Goal: Task Accomplishment & Management: Complete application form

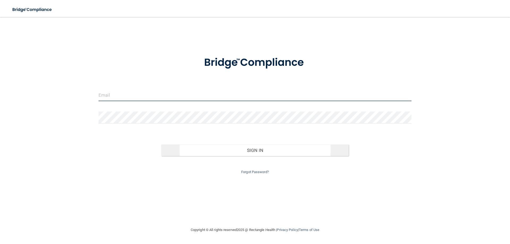
type input "[EMAIL_ADDRESS][DOMAIN_NAME]"
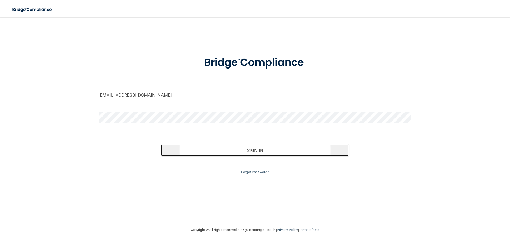
click at [260, 152] on button "Sign In" at bounding box center [255, 151] width 188 height 12
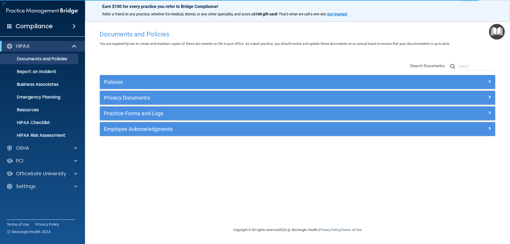
click at [73, 25] on span at bounding box center [74, 26] width 3 height 6
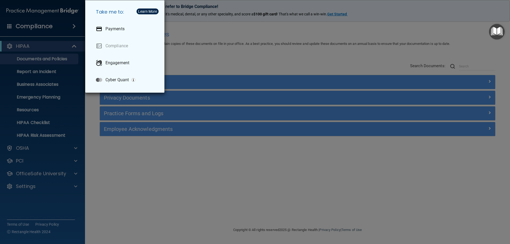
click at [73, 25] on div "Take me to: Payments Compliance Engagement Cyber Quant" at bounding box center [255, 122] width 510 height 244
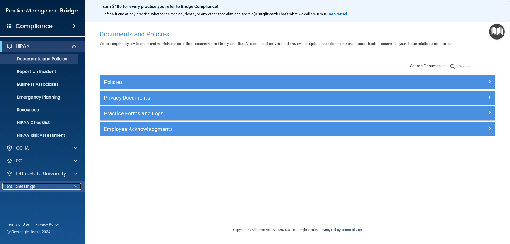
click at [8, 187] on div at bounding box center [9, 186] width 6 height 6
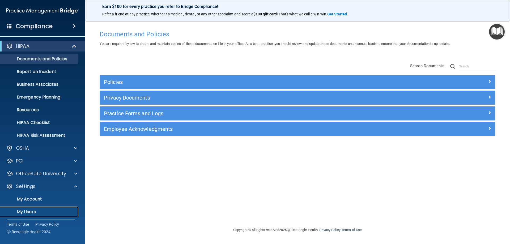
click at [21, 212] on p "My Users" at bounding box center [39, 212] width 73 height 5
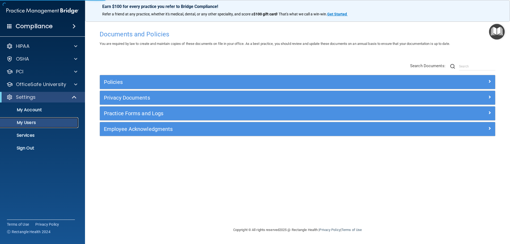
select select "20"
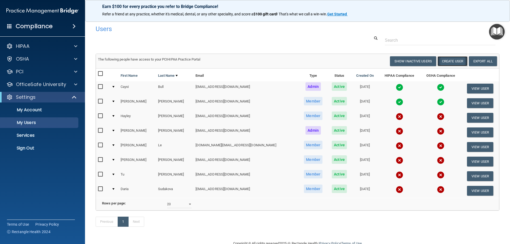
click at [449, 61] on button "Create User" at bounding box center [453, 61] width 30 height 10
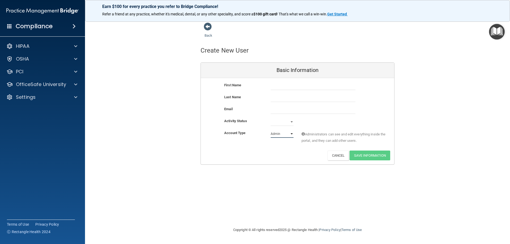
click at [291, 134] on select "Admin Member" at bounding box center [282, 134] width 23 height 8
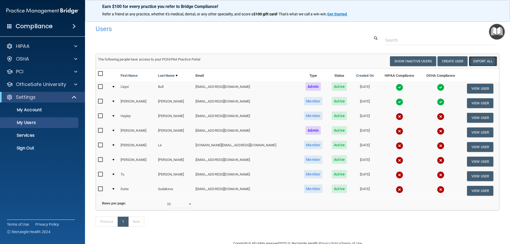
click at [476, 60] on link "Export All" at bounding box center [483, 61] width 28 height 10
click at [189, 208] on select "10 20 30 40 all" at bounding box center [179, 204] width 25 height 8
select select "8"
click at [167, 204] on select "10 20 30 40 all" at bounding box center [179, 204] width 25 height 8
click at [101, 73] on input "checkbox" at bounding box center [101, 74] width 6 height 4
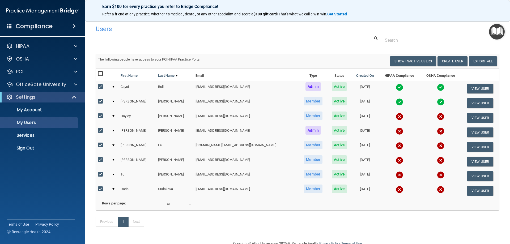
checkbox input "true"
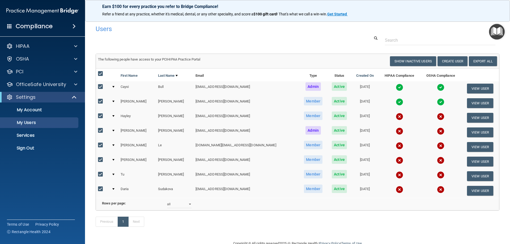
checkbox input "true"
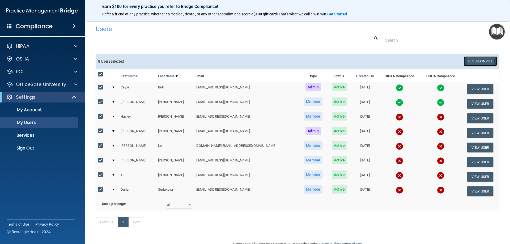
click at [482, 63] on button "Resend Invite" at bounding box center [480, 61] width 33 height 10
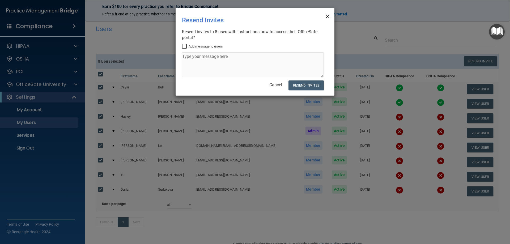
click at [328, 16] on span "×" at bounding box center [328, 15] width 5 height 11
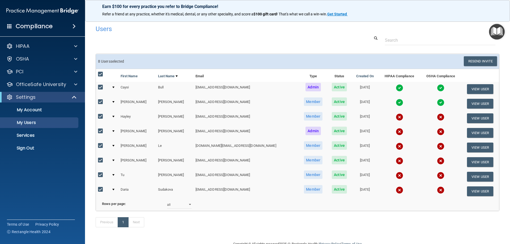
click at [101, 74] on input "checkbox" at bounding box center [101, 74] width 6 height 4
checkbox input "false"
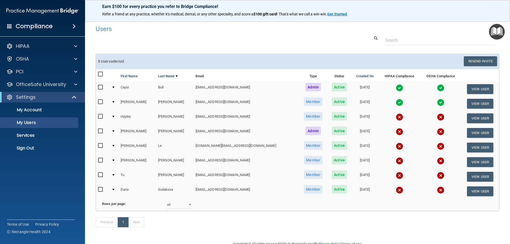
checkbox input "false"
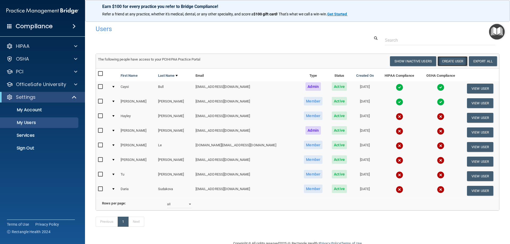
click at [450, 63] on button "Create User" at bounding box center [453, 61] width 30 height 10
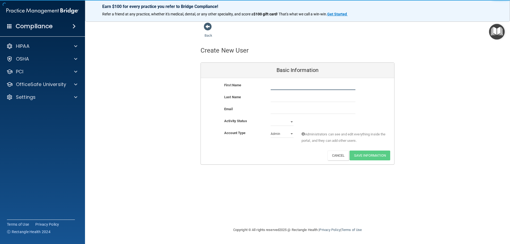
click at [282, 87] on input "text" at bounding box center [313, 86] width 85 height 8
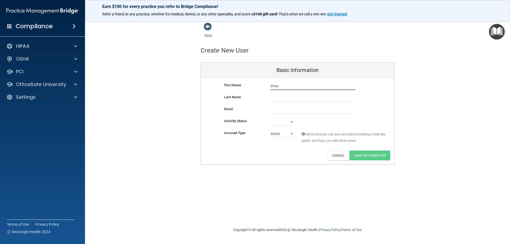
type input "Elnaz"
click at [280, 97] on input "text" at bounding box center [313, 98] width 85 height 8
type input "Lalpour"
click at [280, 111] on input "email" at bounding box center [313, 110] width 85 height 8
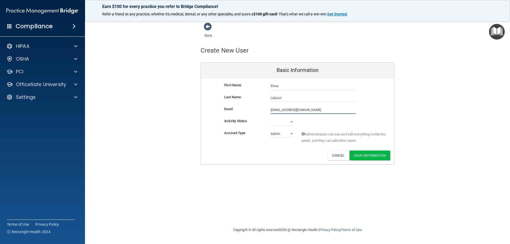
type input "elnaz.lalpour1995@gmail.com"
click at [292, 122] on select "Active Inactive" at bounding box center [282, 123] width 23 height 8
select select "active"
click at [271, 118] on select "Active Inactive" at bounding box center [282, 122] width 23 height 8
click at [293, 133] on select "Admin Member" at bounding box center [282, 134] width 23 height 8
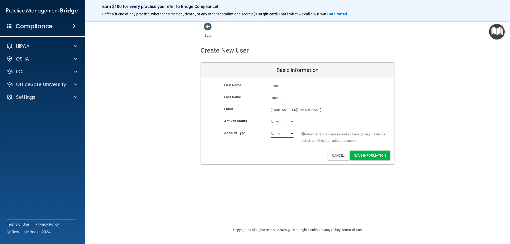
select select "practice_member"
click at [271, 130] on select "Admin Member" at bounding box center [282, 134] width 23 height 8
click at [366, 157] on button "Save Information" at bounding box center [370, 156] width 41 height 10
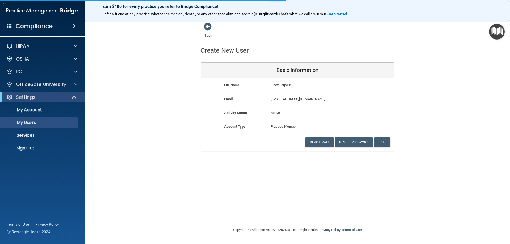
select select "20"
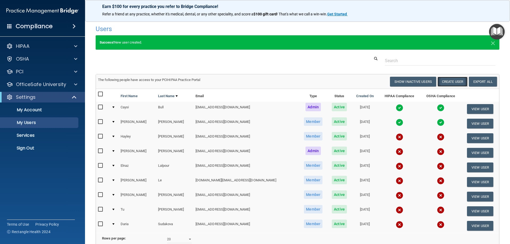
click at [455, 82] on button "Create User" at bounding box center [453, 82] width 30 height 10
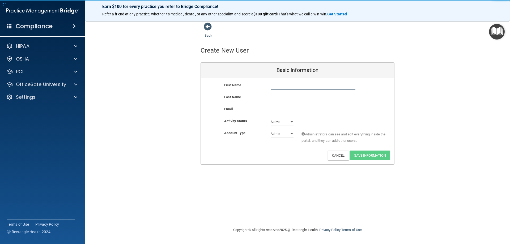
click at [282, 87] on input "text" at bounding box center [313, 86] width 85 height 8
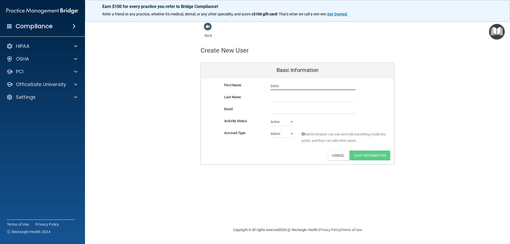
type input "Dulce"
type input "Rosete"
click at [292, 111] on input "email" at bounding box center [313, 110] width 85 height 8
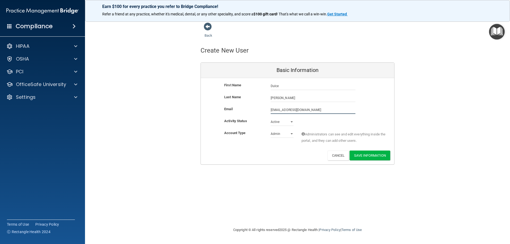
type input "rosetedulce@gmail.com"
click at [292, 134] on select "Admin Member" at bounding box center [282, 135] width 23 height 8
select select "practice_member"
click at [271, 130] on select "Admin Member" at bounding box center [282, 134] width 23 height 8
click at [380, 156] on button "Save Information" at bounding box center [370, 156] width 41 height 10
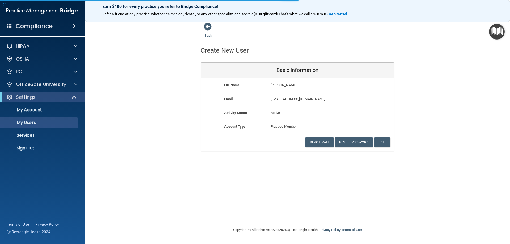
select select "20"
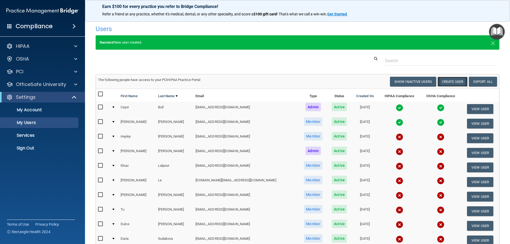
click at [450, 83] on button "Create User" at bounding box center [453, 82] width 30 height 10
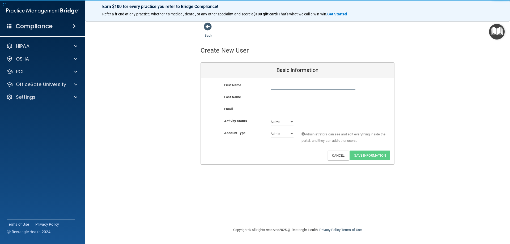
click at [282, 86] on input "text" at bounding box center [313, 86] width 85 height 8
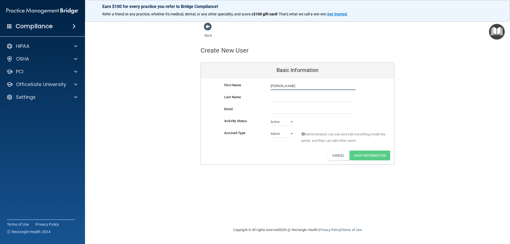
type input "Loren"
type input "Tarr"
paste input ""Dr Tarr" <ltarrdds@gmail.com>"
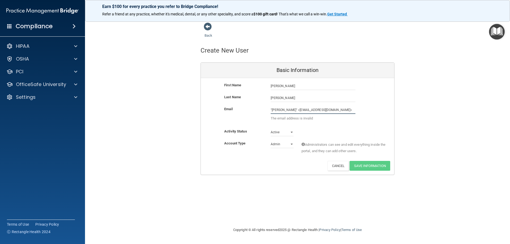
drag, startPoint x: 285, startPoint y: 110, endPoint x: 267, endPoint y: 112, distance: 17.4
click at [267, 112] on div ""Dr Tarr" <ltarrdds@gmail.com> The email address is invalid" at bounding box center [313, 115] width 93 height 18
drag, startPoint x: 304, startPoint y: 110, endPoint x: 299, endPoint y: 111, distance: 5.2
click at [299, 111] on input "ltarrdds@gmail.com>" at bounding box center [313, 110] width 85 height 8
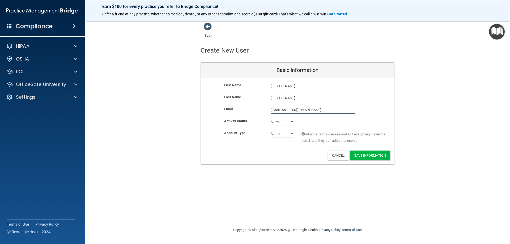
type input "ltarrdds@gmail.com"
click at [292, 133] on select "Admin Member" at bounding box center [282, 134] width 23 height 8
select select "practice_member"
click at [271, 131] on select "Admin Member" at bounding box center [282, 135] width 23 height 8
click at [367, 155] on button "Save Information" at bounding box center [370, 156] width 41 height 10
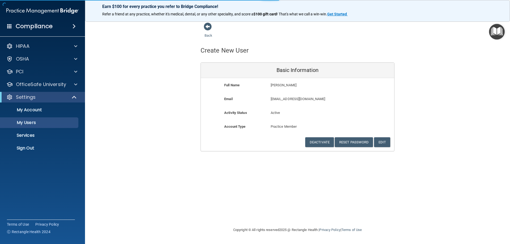
select select "20"
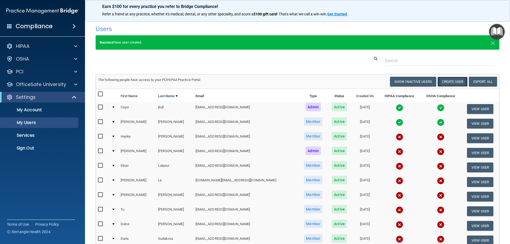
click at [451, 83] on button "Create User" at bounding box center [453, 82] width 30 height 10
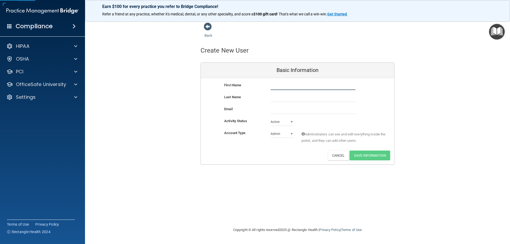
click at [285, 87] on input "text" at bounding box center [313, 86] width 85 height 8
type input "Patricia"
type input "Wanamaker"
click at [283, 108] on input "email" at bounding box center [313, 110] width 85 height 8
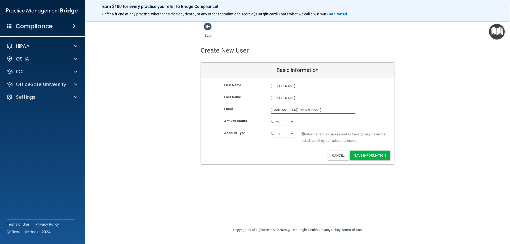
type input "mailfortrish@gmail.com"
click at [292, 134] on select "Admin Member" at bounding box center [282, 135] width 23 height 8
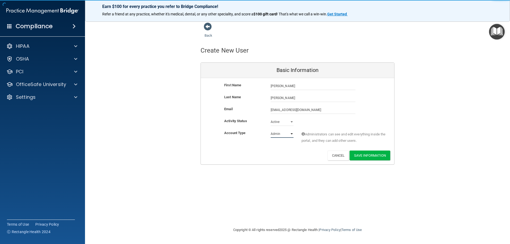
select select "practice_member"
click at [271, 130] on select "Admin Member" at bounding box center [282, 134] width 23 height 8
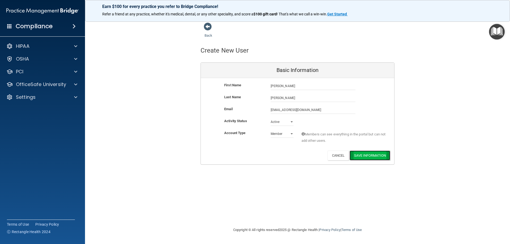
click at [375, 156] on button "Save Information" at bounding box center [370, 156] width 41 height 10
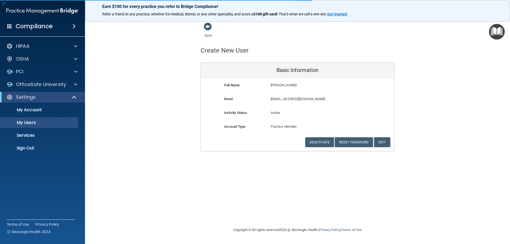
select select "20"
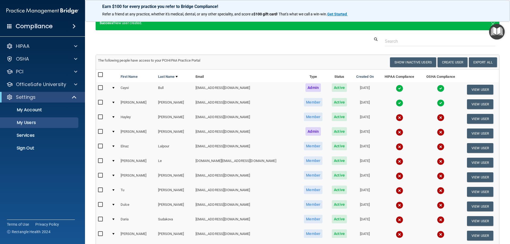
scroll to position [46, 0]
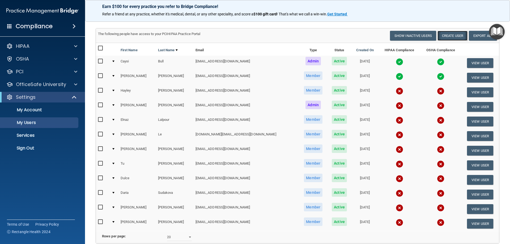
click at [453, 37] on button "Create User" at bounding box center [453, 36] width 30 height 10
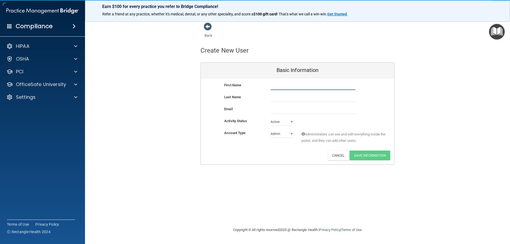
click at [275, 87] on input "text" at bounding box center [313, 86] width 85 height 8
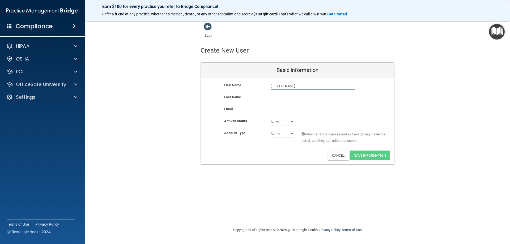
type input "Jennifer"
type input "Flores"
paste input ""olivarjennifer8@gmail.com" <olivarjennifer8@gmail.com>"
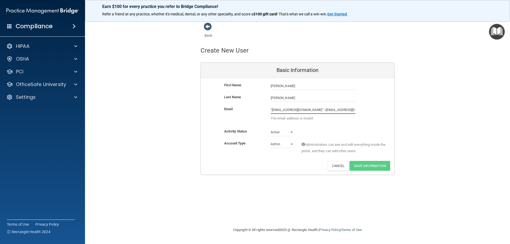
drag, startPoint x: 310, startPoint y: 110, endPoint x: 355, endPoint y: 108, distance: 45.5
click at [355, 108] on input ""olivarjennifer8@gmail.com" <olivarjennifer8@gmail.com>" at bounding box center [313, 110] width 85 height 8
click at [270, 110] on div ""olivarjennifer8@gmail.com The email address is invalid" at bounding box center [313, 115] width 93 height 18
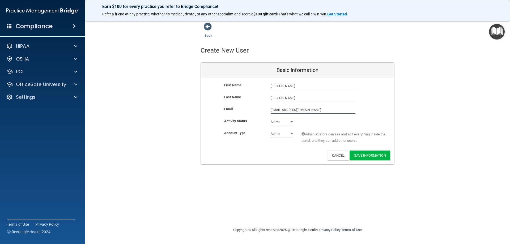
type input "olivarjennifer8@gmail.com"
click at [292, 135] on select "Admin Member" at bounding box center [282, 135] width 23 height 8
select select "practice_member"
click at [271, 130] on select "Admin Member" at bounding box center [282, 134] width 23 height 8
click at [359, 156] on button "Save Information" at bounding box center [370, 156] width 41 height 10
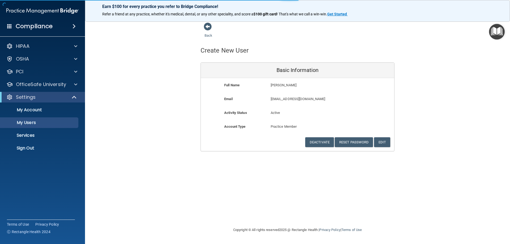
select select "20"
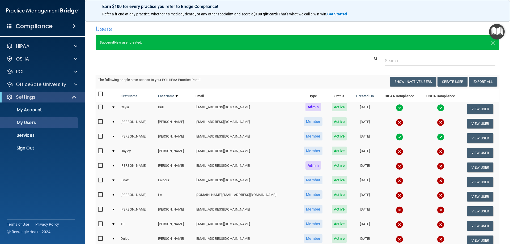
click at [100, 95] on input "checkbox" at bounding box center [101, 94] width 6 height 4
checkbox input "true"
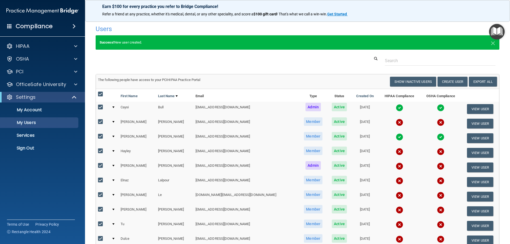
checkbox input "true"
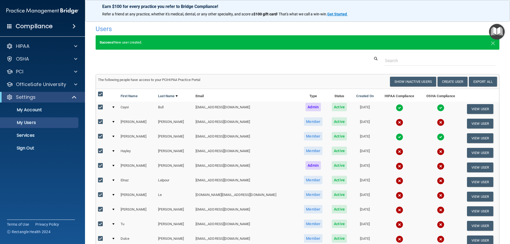
checkbox input "true"
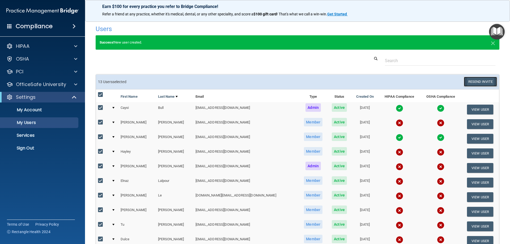
click at [483, 83] on button "Resend Invite" at bounding box center [480, 82] width 33 height 10
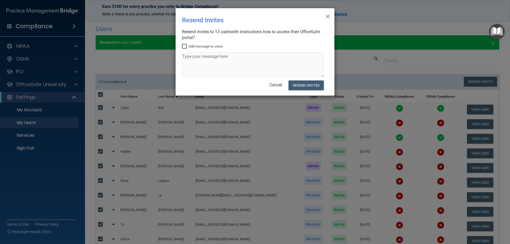
click at [186, 46] on input "Add message to users" at bounding box center [185, 46] width 6 height 4
checkbox input "true"
click at [194, 58] on textarea at bounding box center [253, 64] width 142 height 25
click at [219, 56] on textarea "Please finish all vieos by the end of" at bounding box center [253, 64] width 142 height 25
click at [254, 55] on textarea "Please finish all viedos by the end of" at bounding box center [253, 64] width 142 height 25
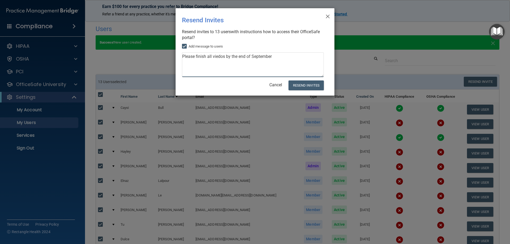
drag, startPoint x: 220, startPoint y: 57, endPoint x: 216, endPoint y: 58, distance: 3.8
click at [216, 58] on textarea "Please finish all viedos by the end of September" at bounding box center [253, 64] width 142 height 25
click at [279, 55] on textarea "Please finish all videos by the end of September" at bounding box center [253, 64] width 142 height 25
click at [284, 57] on textarea "Please finish all videos by the end of September. :)" at bounding box center [253, 64] width 142 height 25
click at [183, 64] on textarea "Please finish all videos by the end of September. :)" at bounding box center [253, 64] width 142 height 25
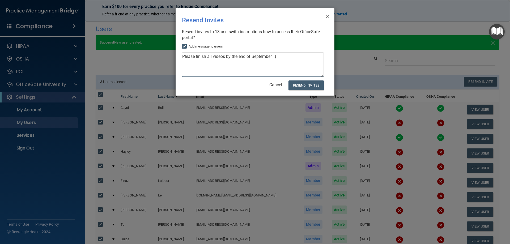
click at [288, 59] on textarea "Please finish all videos by the end of September. :)" at bounding box center [253, 64] width 142 height 25
type textarea "Please finish all videos by the end of September. :) Caysi"
click at [319, 84] on button "Resend Invites" at bounding box center [306, 86] width 35 height 10
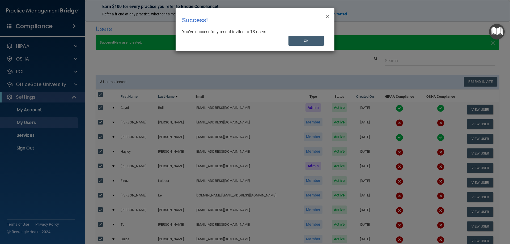
click at [328, 14] on span "×" at bounding box center [328, 15] width 5 height 11
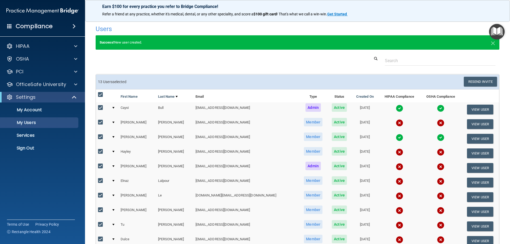
click at [75, 27] on span at bounding box center [74, 26] width 3 height 6
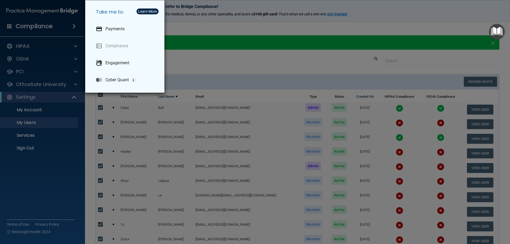
click at [75, 27] on div "Take me to: Payments Compliance Engagement Cyber Quant" at bounding box center [255, 122] width 510 height 244
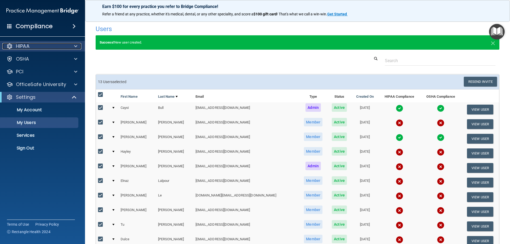
click at [76, 45] on span at bounding box center [75, 46] width 3 height 6
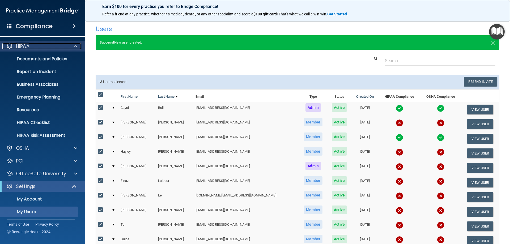
click at [76, 45] on span at bounding box center [75, 46] width 3 height 6
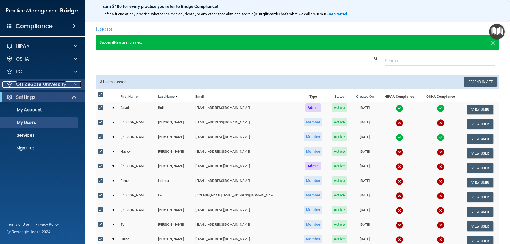
click at [77, 83] on span at bounding box center [75, 84] width 3 height 6
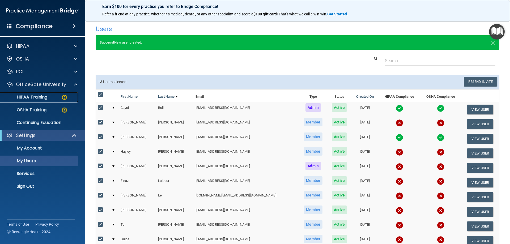
click at [39, 99] on p "HIPAA Training" at bounding box center [25, 97] width 44 height 5
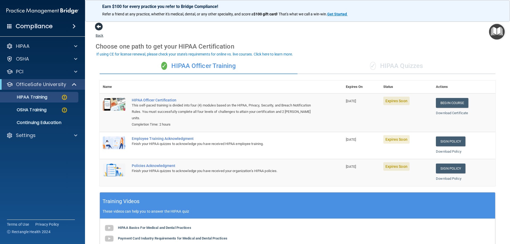
click at [99, 26] on span at bounding box center [99, 27] width 8 height 8
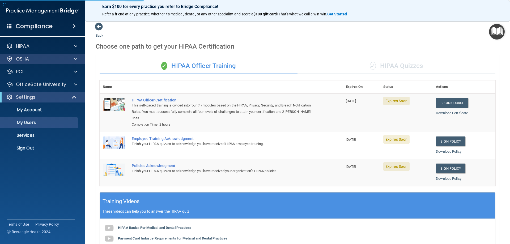
select select "20"
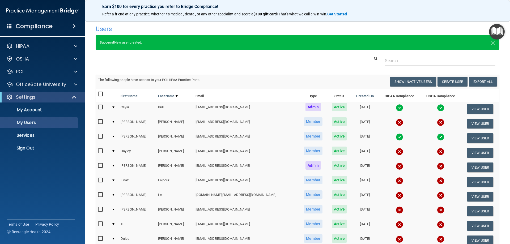
drag, startPoint x: 132, startPoint y: 0, endPoint x: 217, endPoint y: 28, distance: 89.9
click at [217, 28] on h4 "Users" at bounding box center [212, 29] width 232 height 7
